Goal: Task Accomplishment & Management: Complete application form

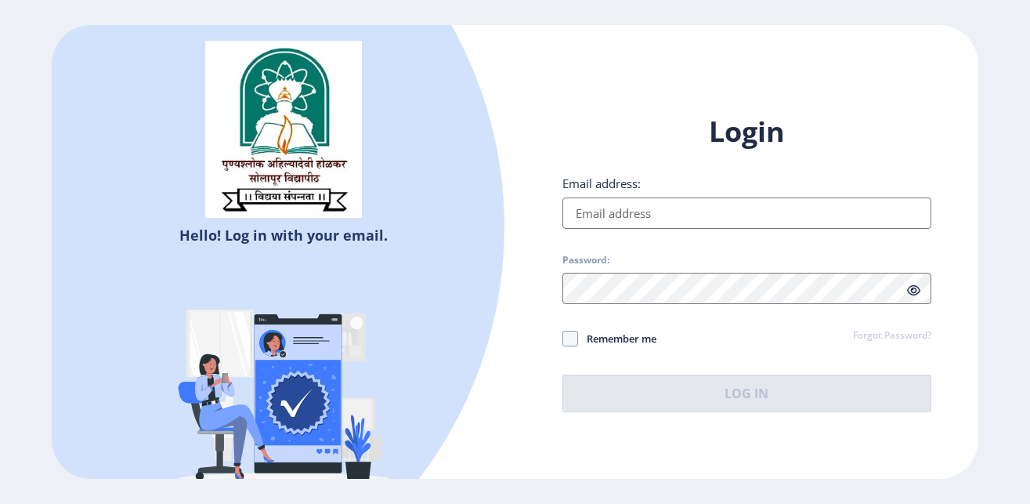
type input "[EMAIL_ADDRESS][PERSON_NAME][DOMAIN_NAME]"
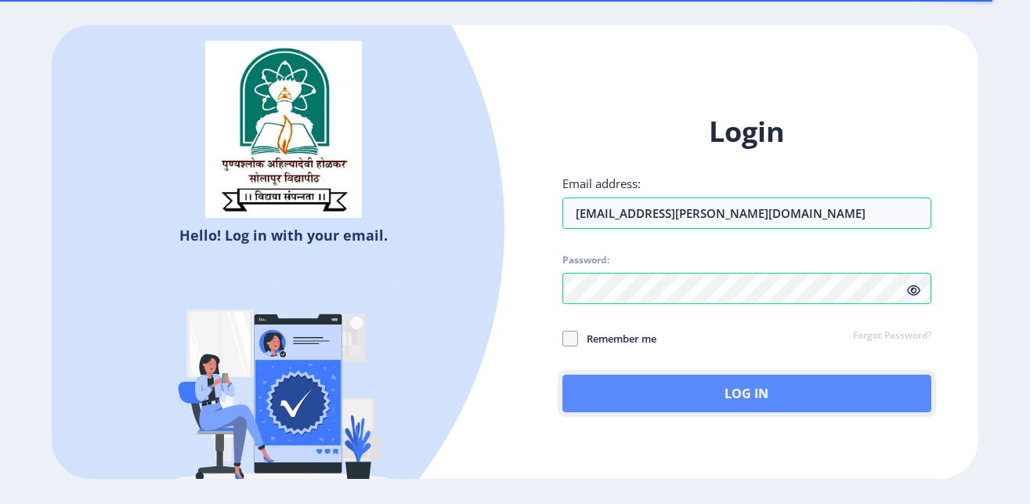
click at [725, 397] on button "Log In" at bounding box center [747, 393] width 370 height 38
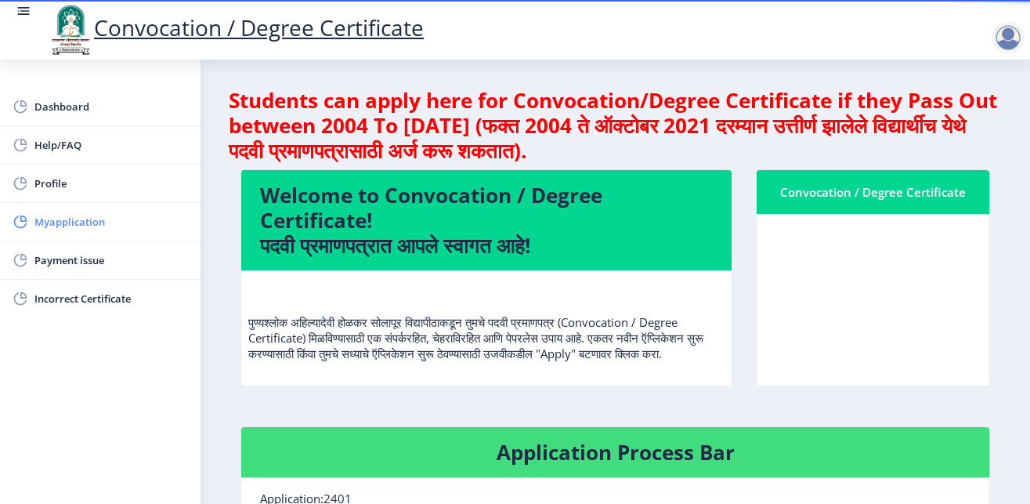
click at [122, 221] on span "Myapplication" at bounding box center [111, 221] width 154 height 19
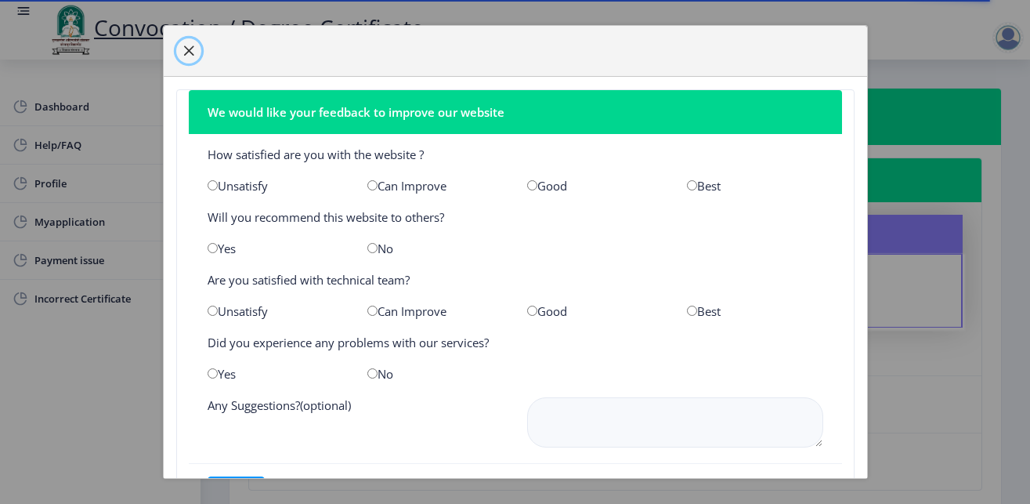
click at [183, 47] on span "button" at bounding box center [188, 51] width 13 height 13
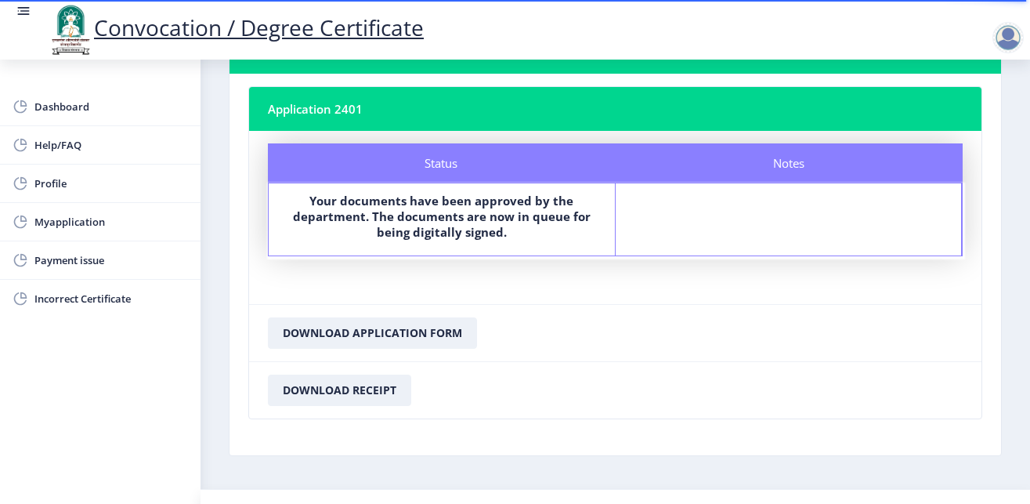
scroll to position [104, 0]
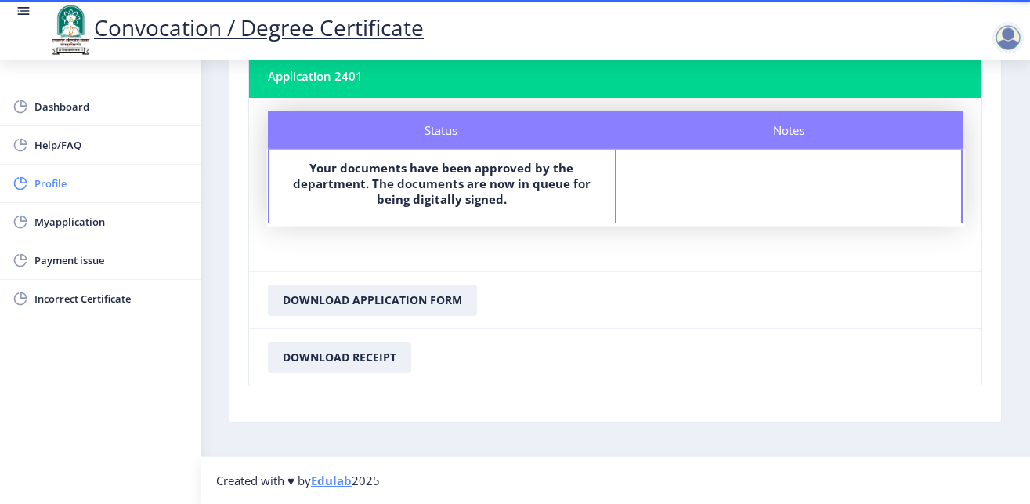
click at [80, 190] on span "Profile" at bounding box center [111, 183] width 154 height 19
select select
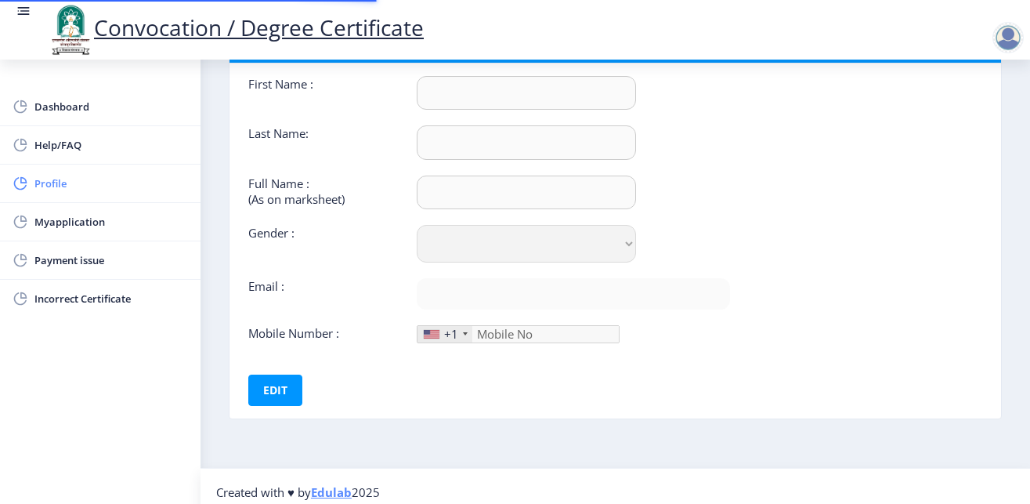
type input "PRADIP"
type input "HARAKE"
type input "HARAKE PRADIP MALSIDHAPPA"
select select "Male"
type input "[EMAIL_ADDRESS][PERSON_NAME][DOMAIN_NAME]"
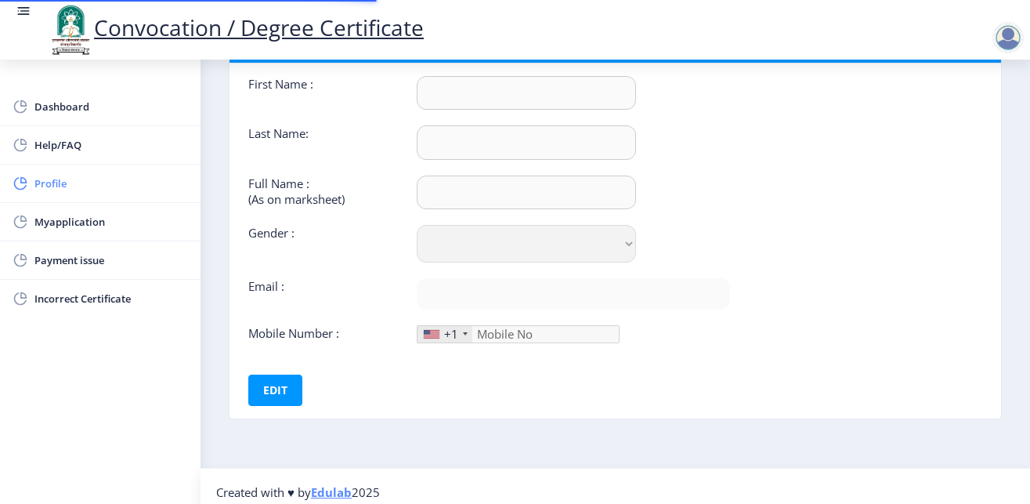
type input "904-961-41"
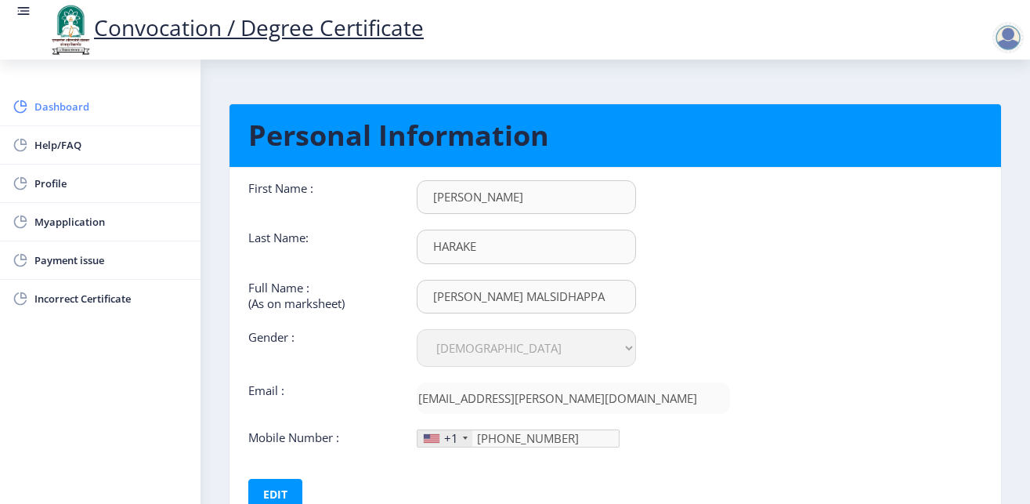
click at [89, 114] on span "Dashboard" at bounding box center [111, 106] width 154 height 19
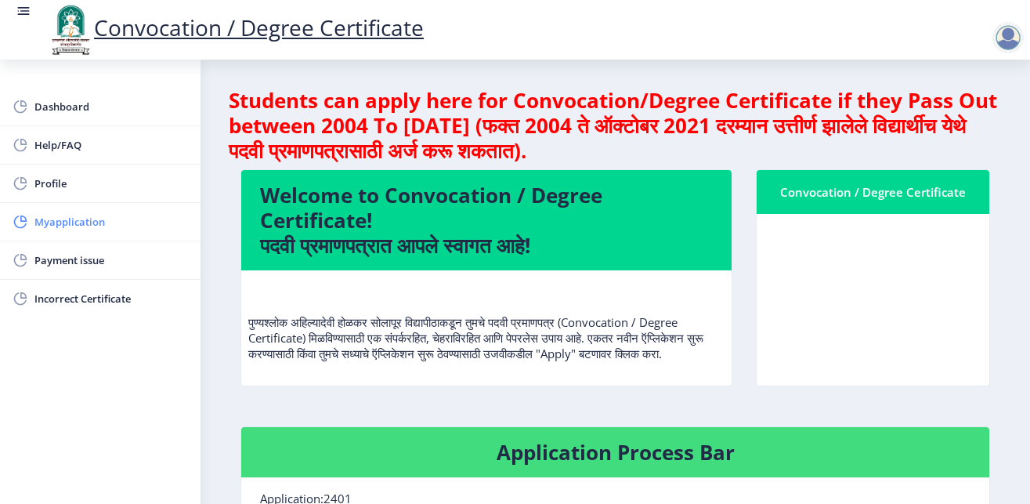
click at [77, 228] on span "Myapplication" at bounding box center [111, 221] width 154 height 19
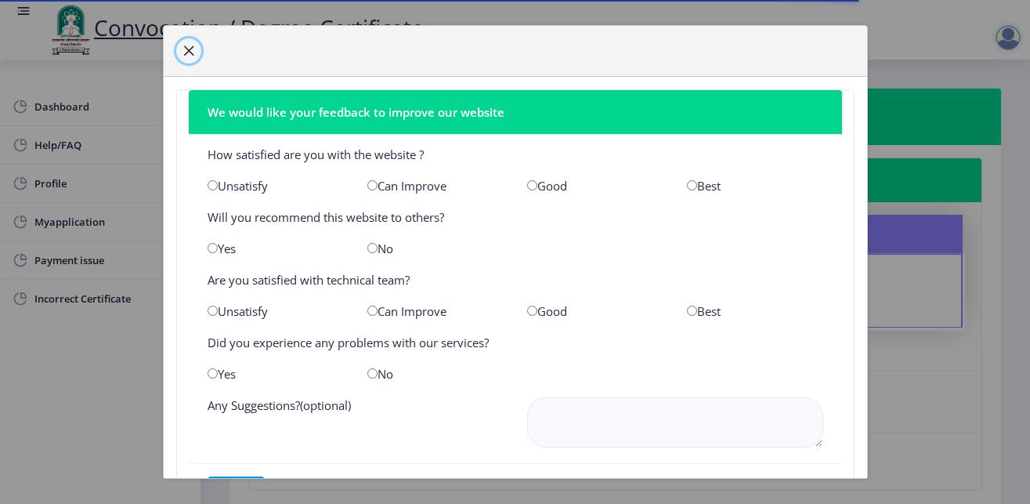
click at [186, 48] on span "button" at bounding box center [188, 51] width 13 height 13
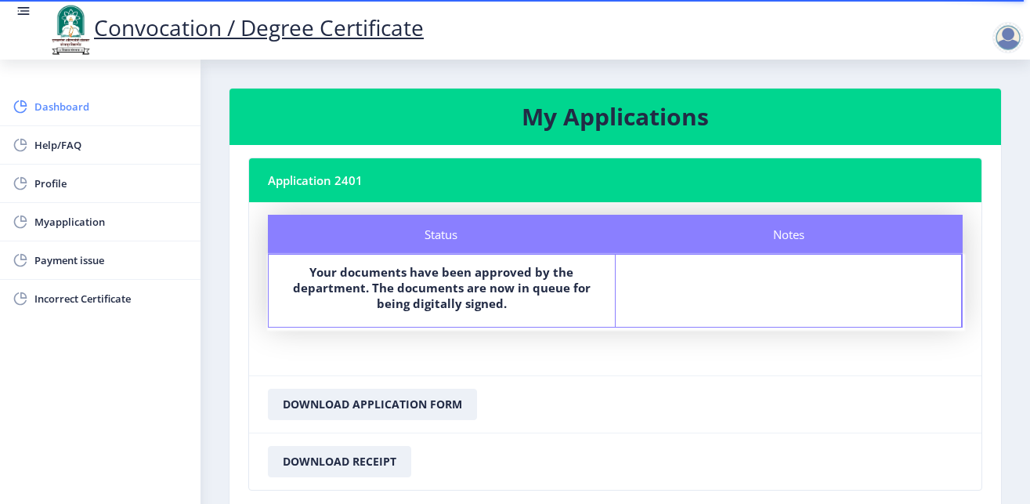
click at [79, 109] on span "Dashboard" at bounding box center [111, 106] width 154 height 19
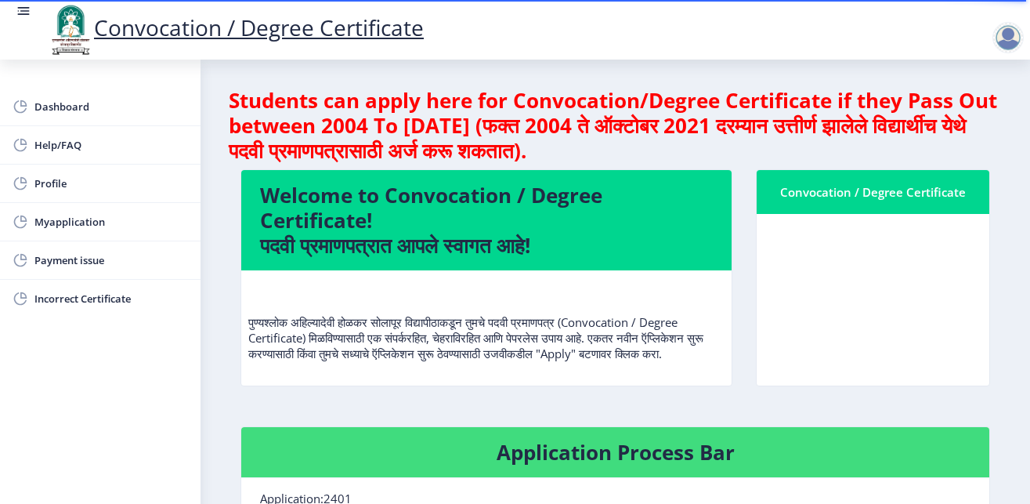
drag, startPoint x: 822, startPoint y: 193, endPoint x: 824, endPoint y: 229, distance: 36.1
click at [825, 219] on nb-card "Convocation / Degree Certificate" at bounding box center [873, 277] width 234 height 217
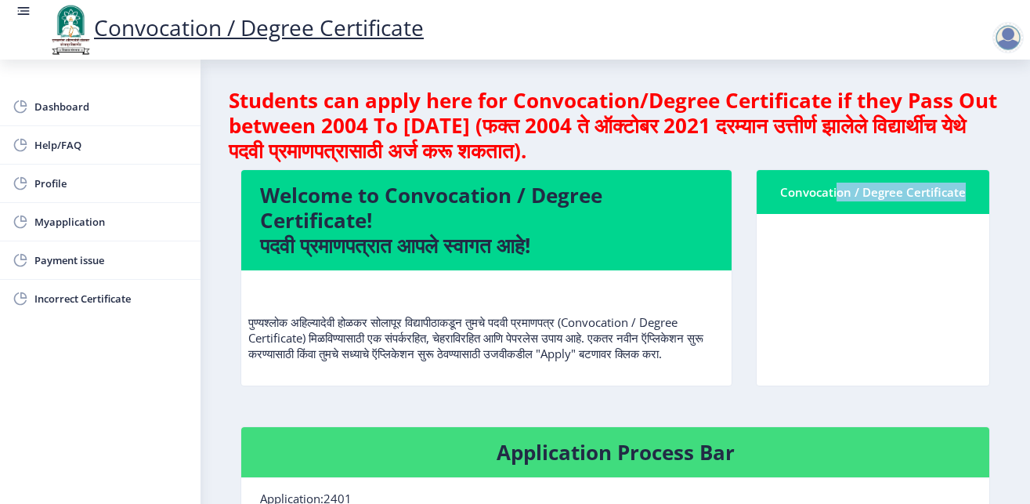
click at [829, 251] on nb-card-body at bounding box center [873, 300] width 233 height 172
click at [830, 257] on nb-card-body at bounding box center [873, 300] width 233 height 172
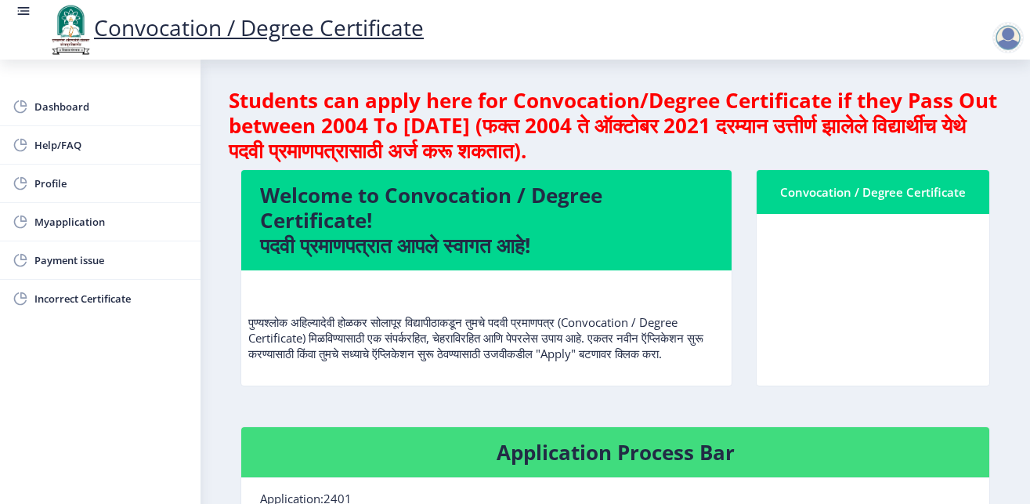
click at [830, 257] on nb-card-body at bounding box center [873, 300] width 233 height 172
click at [830, 255] on nb-card-body at bounding box center [873, 300] width 233 height 172
click at [854, 329] on nb-card-body at bounding box center [873, 300] width 233 height 172
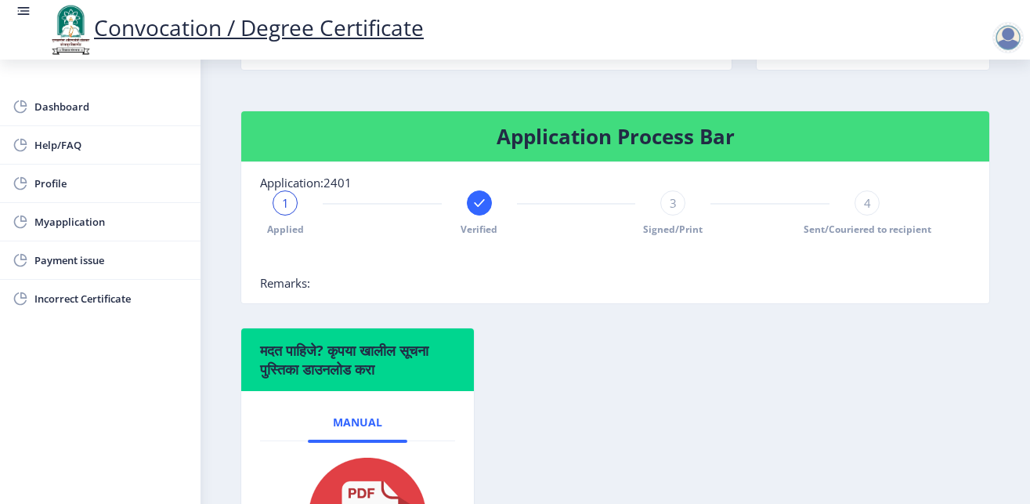
scroll to position [217, 0]
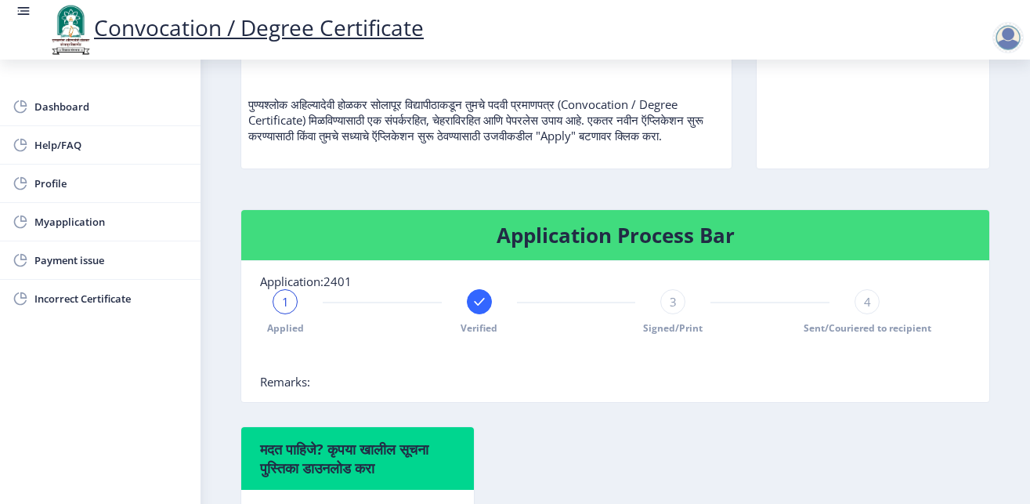
click at [472, 309] on rect at bounding box center [480, 302] width 16 height 16
click at [482, 314] on div "2" at bounding box center [479, 301] width 25 height 25
click at [475, 309] on span "2" at bounding box center [478, 302] width 7 height 16
click at [280, 309] on rect at bounding box center [285, 302] width 16 height 16
click at [670, 309] on span "3" at bounding box center [673, 302] width 7 height 16
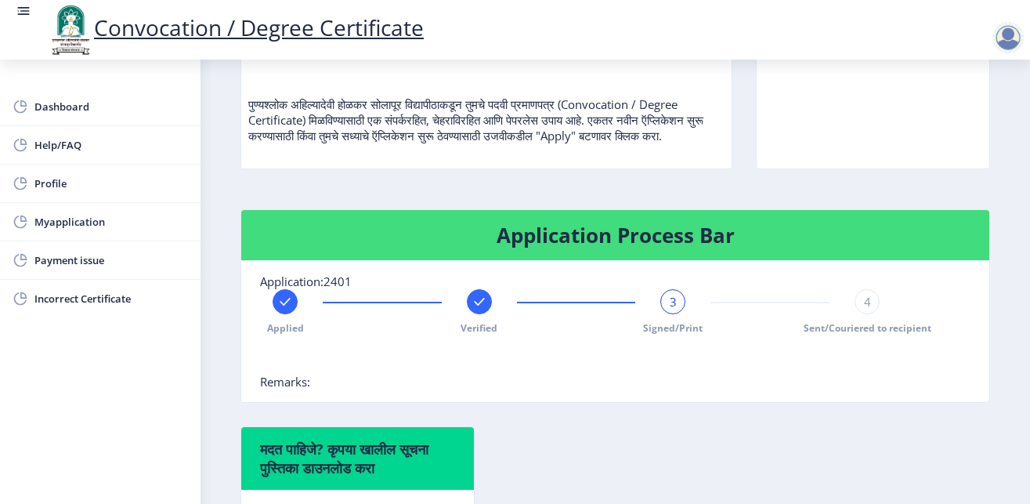
click at [864, 309] on span "4" at bounding box center [867, 302] width 7 height 16
click at [758, 426] on div "Application Process Bar Application:2401 Applied Verified Signed/Print 4 Sent/C…" at bounding box center [615, 317] width 773 height 217
click at [864, 309] on span "4" at bounding box center [867, 302] width 7 height 16
click at [665, 309] on rect at bounding box center [673, 302] width 16 height 16
click at [467, 314] on div at bounding box center [479, 301] width 25 height 25
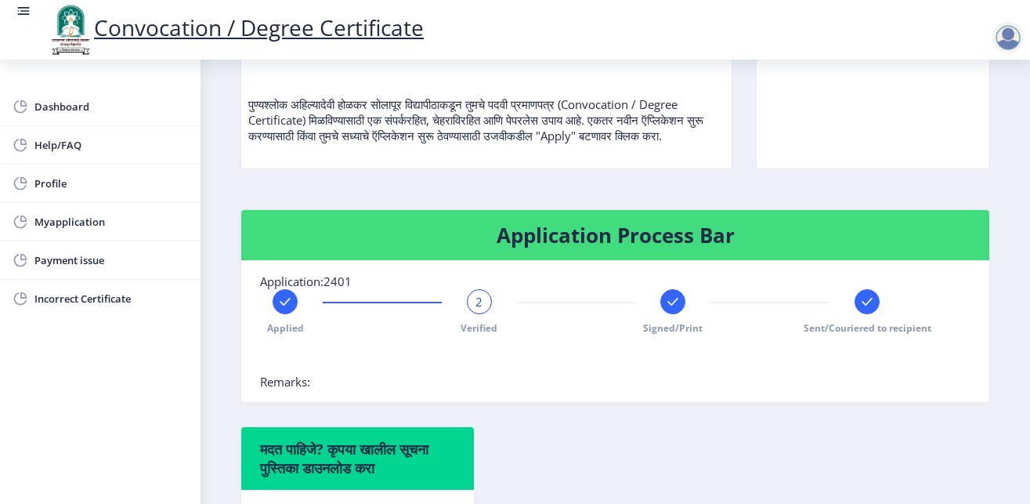
click at [297, 314] on div at bounding box center [285, 301] width 25 height 25
click at [472, 309] on rect at bounding box center [480, 302] width 16 height 16
click at [475, 309] on span "2" at bounding box center [478, 302] width 7 height 16
click at [470, 314] on div "2" at bounding box center [479, 301] width 25 height 25
click at [670, 309] on rect at bounding box center [673, 302] width 16 height 16
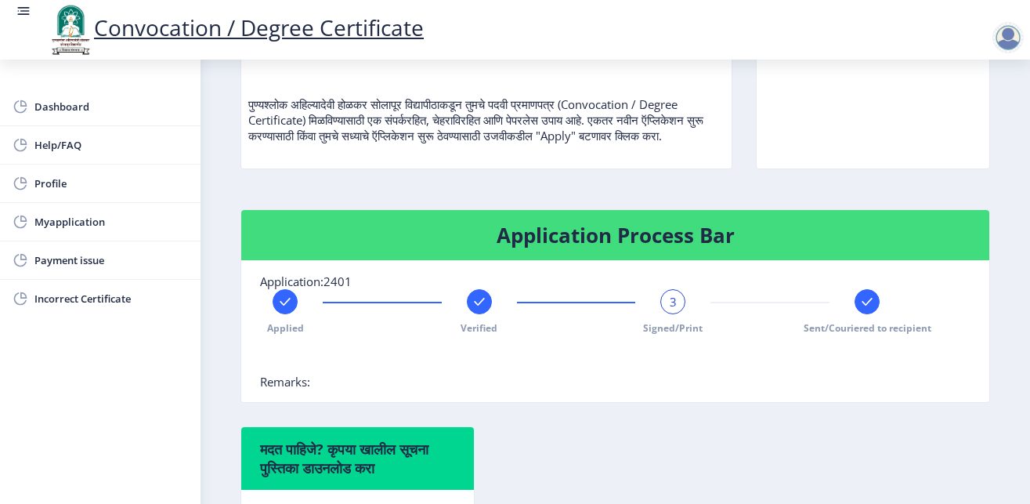
click at [85, 187] on span "Profile" at bounding box center [111, 183] width 154 height 19
select select
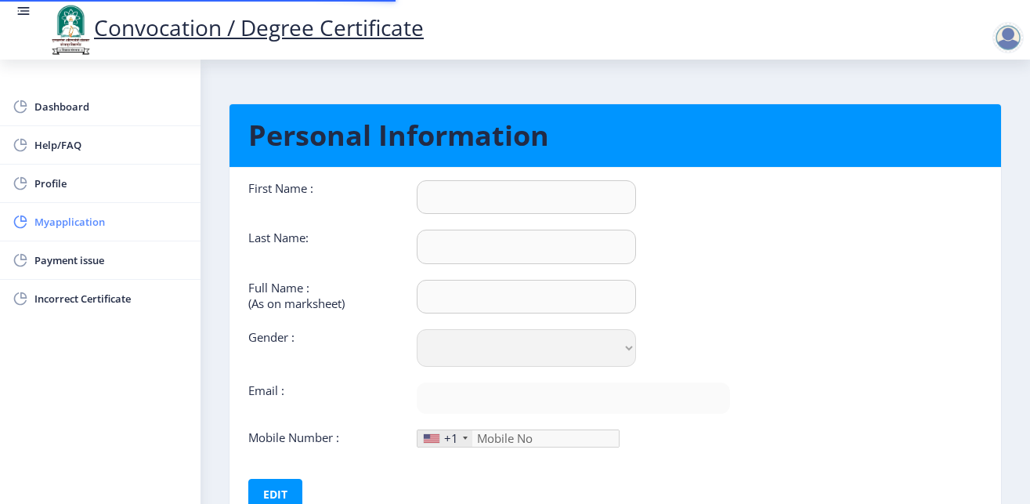
type input "PRADIP"
type input "HARAKE"
type input "HARAKE PRADIP MALSIDHAPPA"
select select "Male"
type input "[EMAIL_ADDRESS][PERSON_NAME][DOMAIN_NAME]"
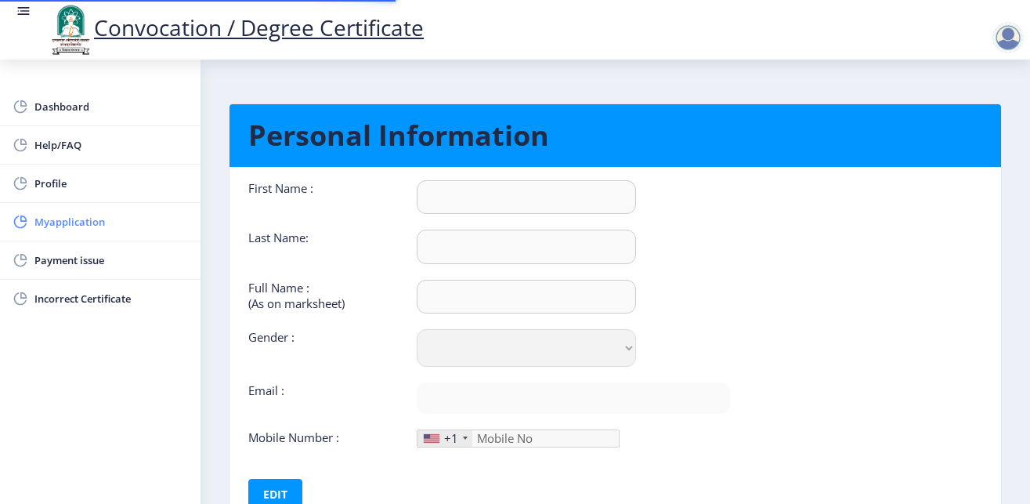
type input "9049614144"
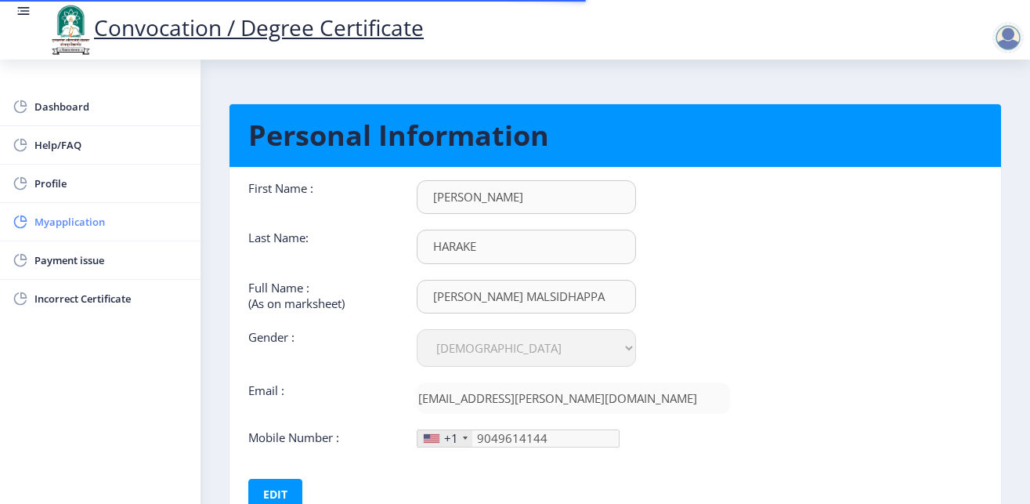
click at [89, 218] on span "Myapplication" at bounding box center [111, 221] width 154 height 19
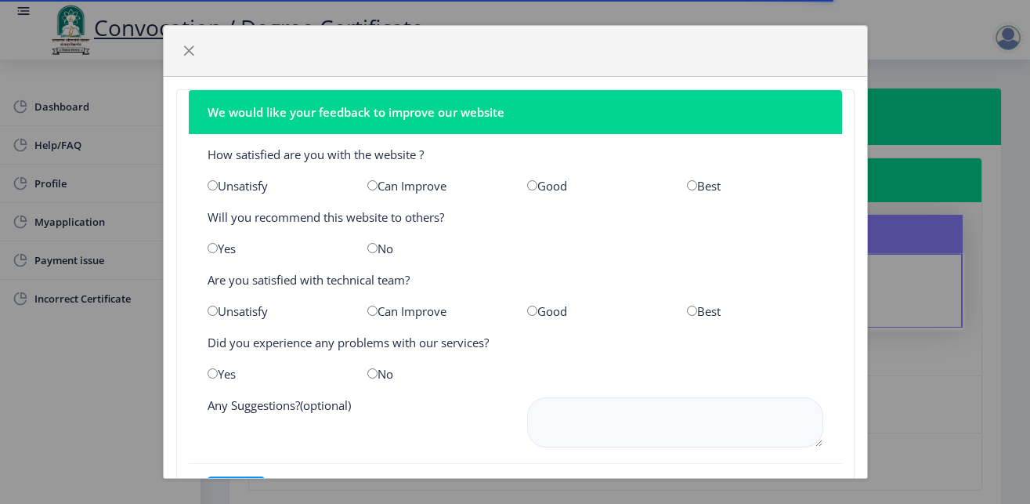
scroll to position [76, 0]
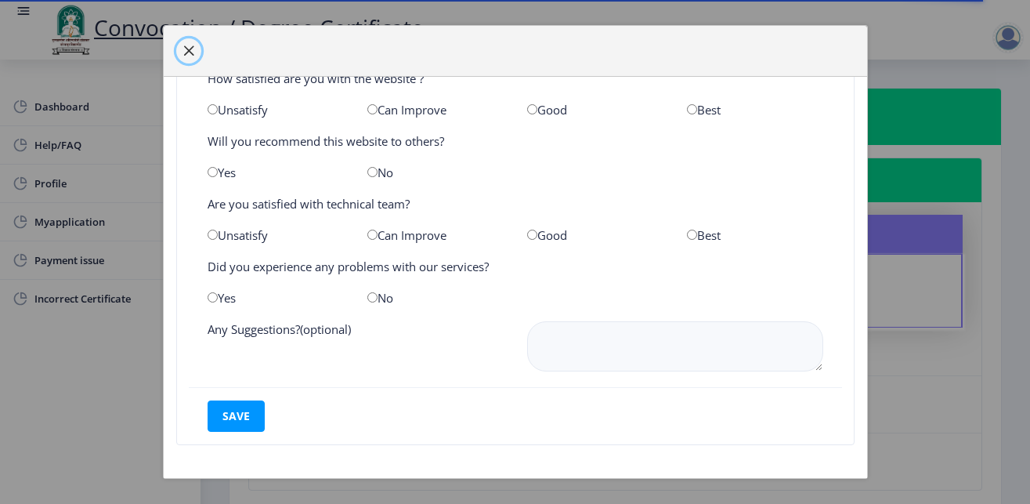
click at [190, 49] on span "button" at bounding box center [188, 51] width 13 height 13
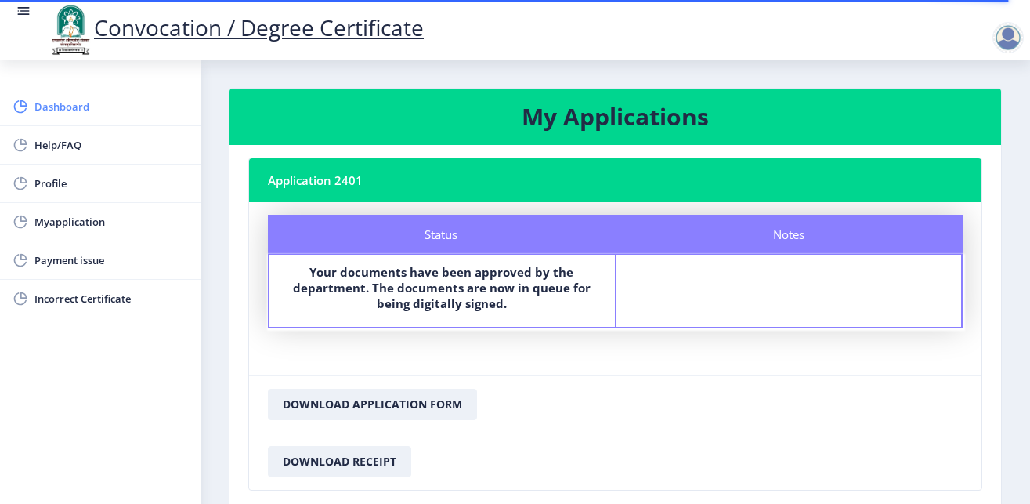
click at [62, 108] on span "Dashboard" at bounding box center [111, 106] width 154 height 19
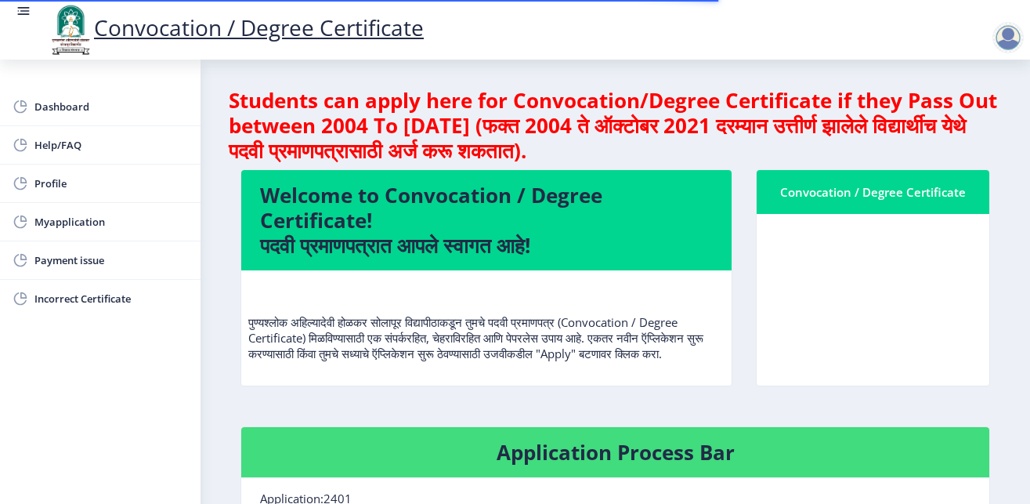
scroll to position [395, 0]
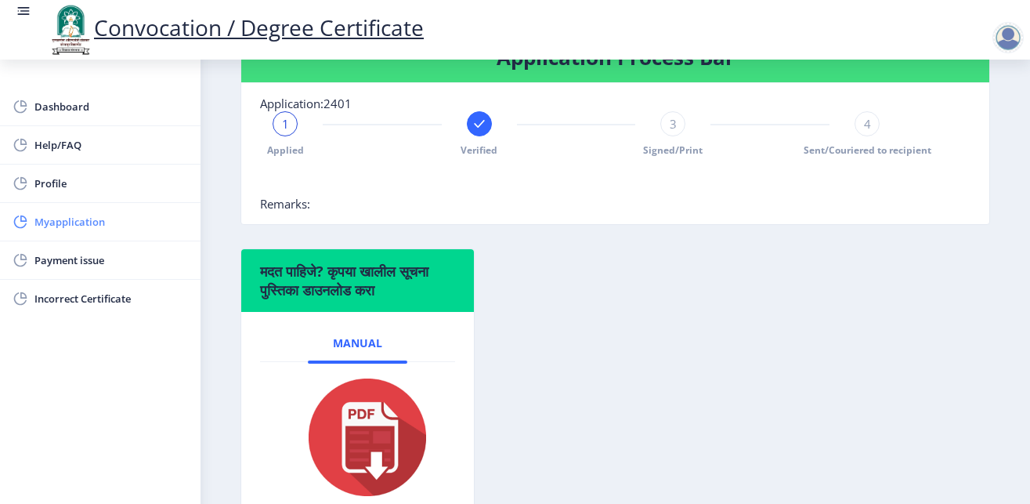
click at [96, 226] on span "Myapplication" at bounding box center [111, 221] width 154 height 19
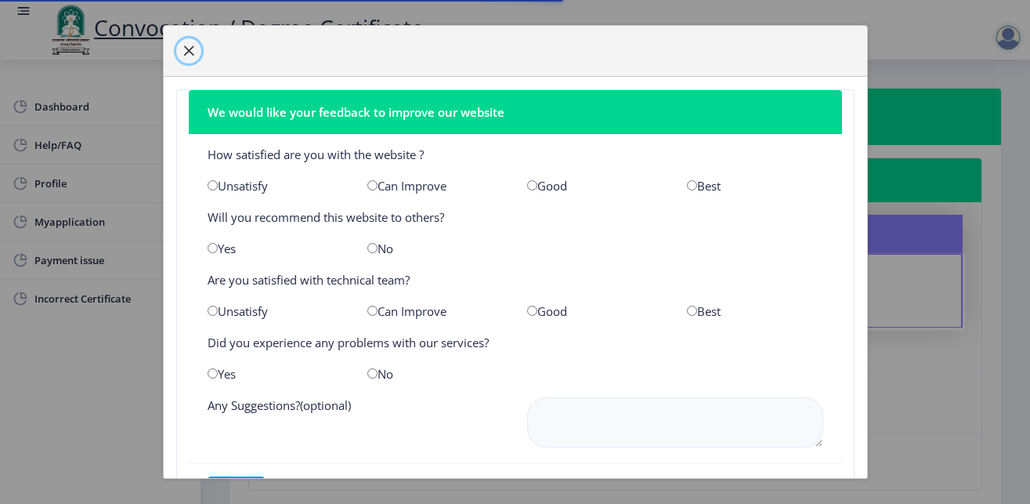
click at [190, 48] on span "button" at bounding box center [188, 51] width 13 height 13
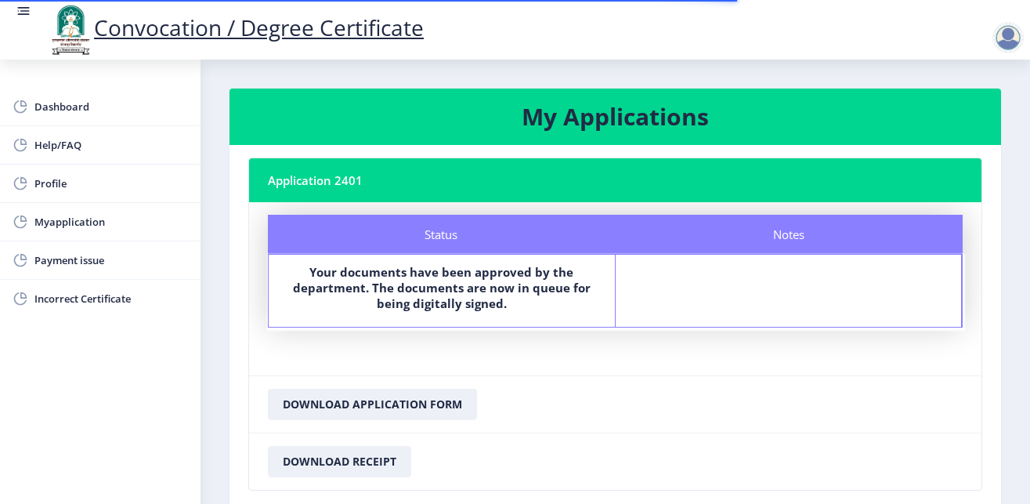
click at [515, 279] on b "Your documents have been approved by the department. The documents are now in q…" at bounding box center [442, 287] width 298 height 47
